Goal: Task Accomplishment & Management: Manage account settings

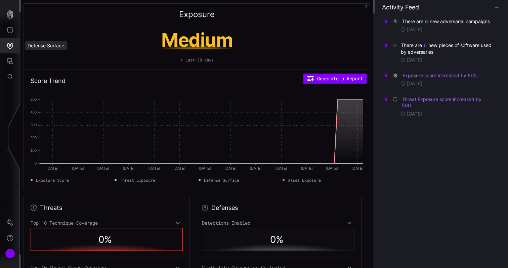
click at [9, 44] on icon "Defense Surface" at bounding box center [10, 45] width 7 height 7
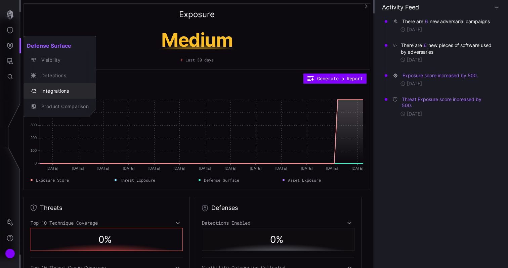
click at [47, 91] on div "Integrations" at bounding box center [63, 91] width 51 height 8
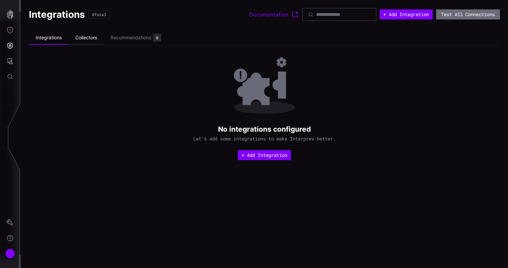
click at [89, 40] on li "Collectors" at bounding box center [86, 37] width 35 height 13
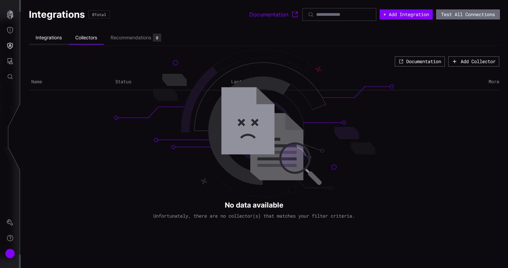
click at [55, 39] on li "Integrations" at bounding box center [49, 37] width 40 height 13
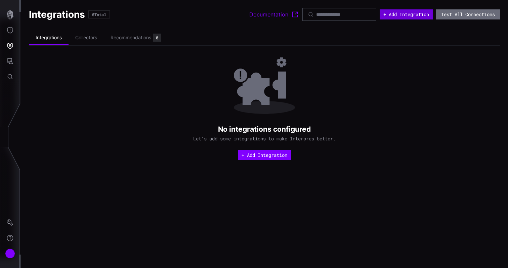
click at [397, 13] on button "+ Add Integration" at bounding box center [406, 14] width 53 height 10
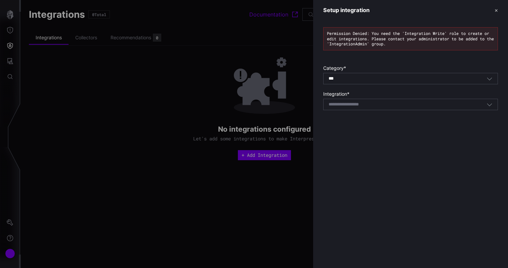
click at [346, 79] on div "*** All" at bounding box center [408, 79] width 158 height 6
click at [397, 55] on div "Permission Denied: You need the 'Integration Write' role to create or edit inte…" at bounding box center [410, 70] width 195 height 100
click at [78, 60] on div at bounding box center [254, 134] width 508 height 268
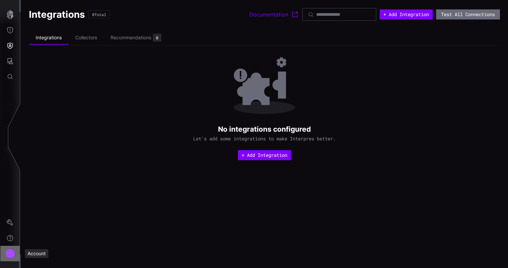
click at [9, 253] on div "Account" at bounding box center [10, 254] width 10 height 10
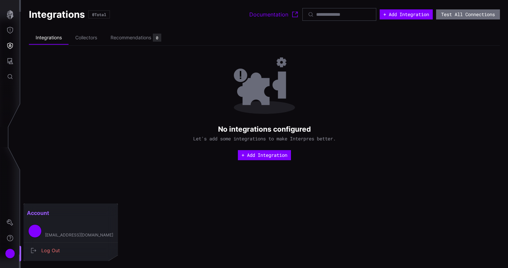
click at [10, 220] on div at bounding box center [254, 134] width 508 height 268
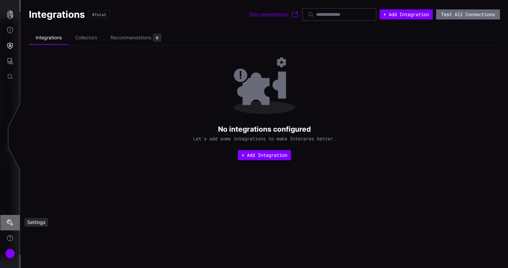
click at [10, 223] on icon "Settings" at bounding box center [10, 222] width 7 height 7
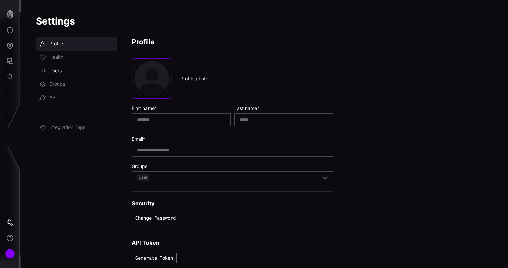
click at [53, 70] on span "Users" at bounding box center [55, 71] width 12 height 7
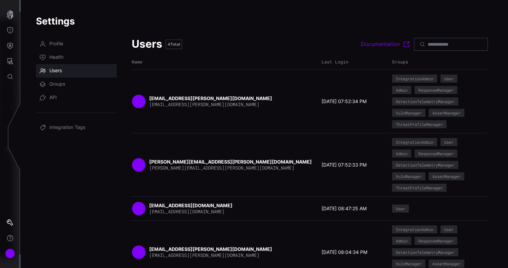
scroll to position [21, 0]
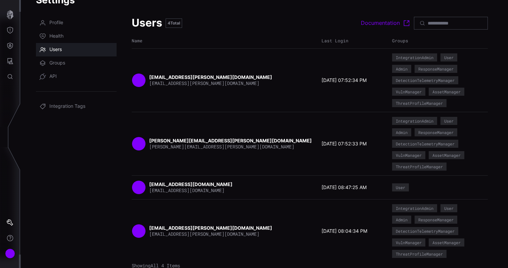
click at [181, 185] on strong "[EMAIL_ADDRESS][DOMAIN_NAME]" at bounding box center [191, 184] width 84 height 6
click at [403, 188] on div "User" at bounding box center [400, 187] width 9 height 4
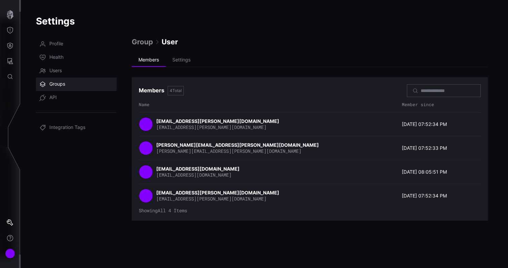
click at [144, 43] on span "Group" at bounding box center [142, 41] width 21 height 9
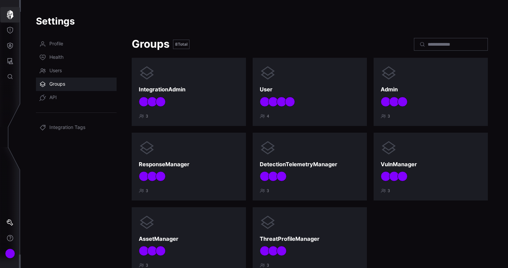
click at [8, 15] on icon "button" at bounding box center [10, 14] width 7 height 9
